Goal: Information Seeking & Learning: Learn about a topic

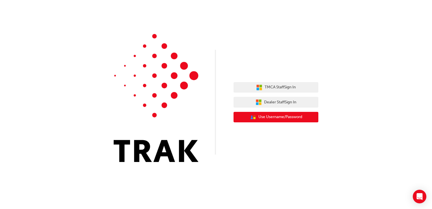
click at [301, 116] on span "Use Username/Password" at bounding box center [280, 117] width 44 height 7
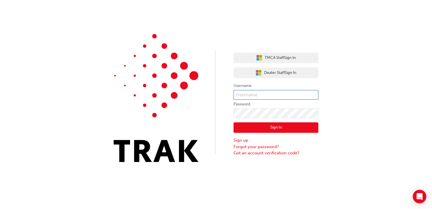
click at [293, 96] on input "text" at bounding box center [276, 95] width 85 height 10
type input "Atua.Davies"
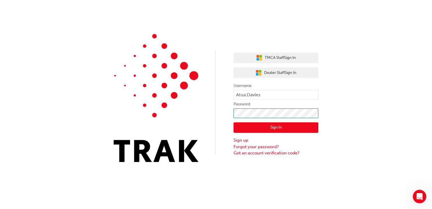
click button "Sign In" at bounding box center [276, 127] width 85 height 11
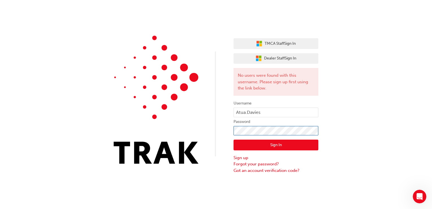
click button "Sign In" at bounding box center [276, 144] width 85 height 11
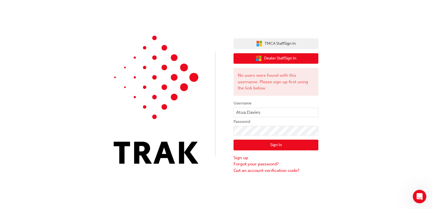
click at [282, 62] on button "Dealer Staff Sign In" at bounding box center [276, 58] width 85 height 11
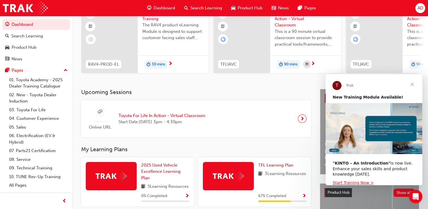
scroll to position [57, 0]
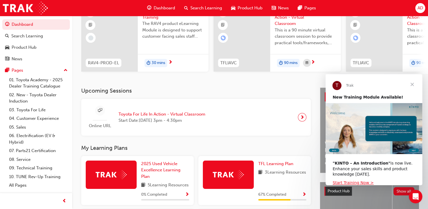
click at [300, 119] on span "next-icon" at bounding box center [302, 117] width 4 height 8
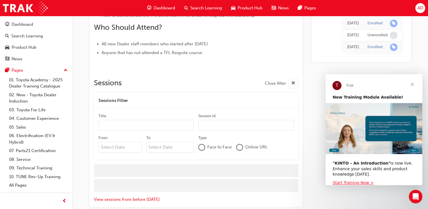
click at [411, 84] on span "Close" at bounding box center [412, 84] width 20 height 20
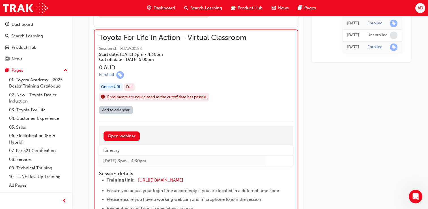
scroll to position [583, 0]
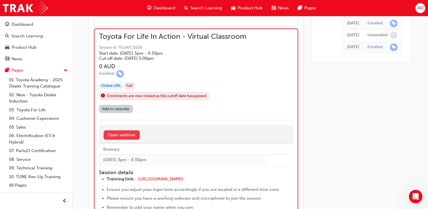
click at [133, 134] on link "Open webinar" at bounding box center [121, 134] width 36 height 9
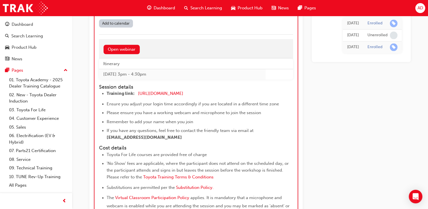
scroll to position [678, 0]
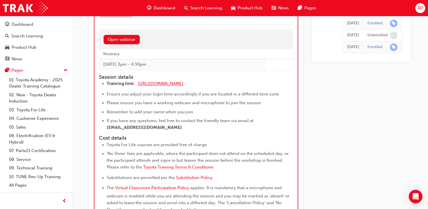
click at [176, 83] on span "https://zoom.us/j/5450758959" at bounding box center [160, 83] width 45 height 5
